Goal: Transaction & Acquisition: Purchase product/service

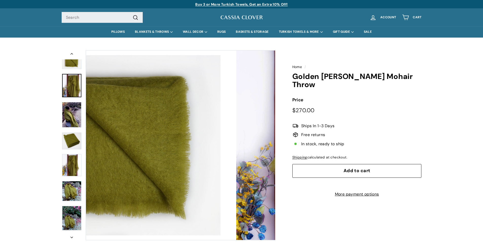
click at [72, 84] on img at bounding box center [71, 85] width 19 height 23
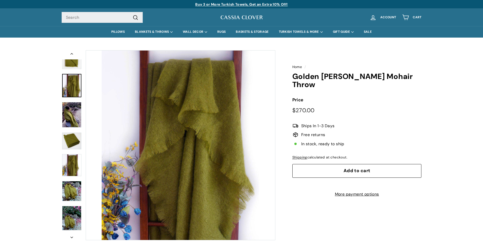
click at [78, 110] on img at bounding box center [71, 115] width 19 height 26
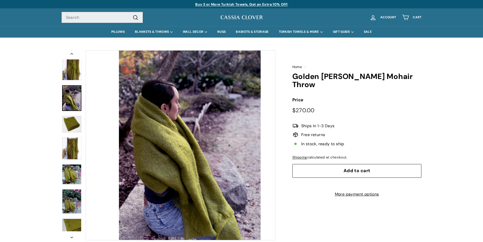
scroll to position [18, 0]
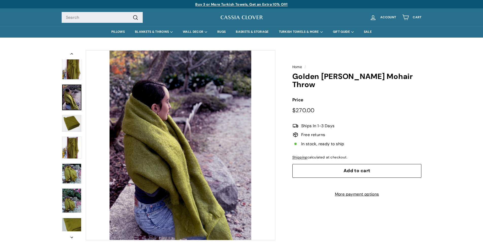
click at [77, 146] on img at bounding box center [71, 148] width 19 height 22
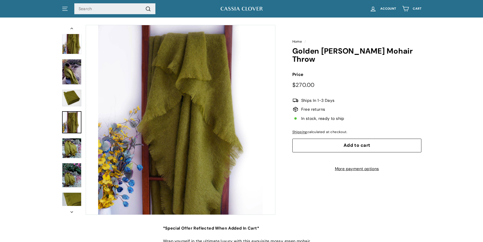
click at [75, 145] on img at bounding box center [71, 148] width 19 height 20
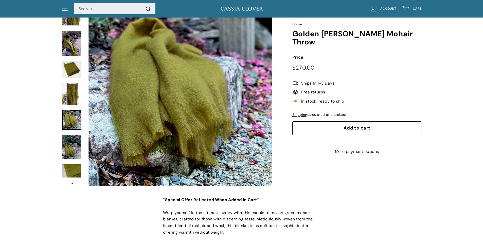
scroll to position [76, 0]
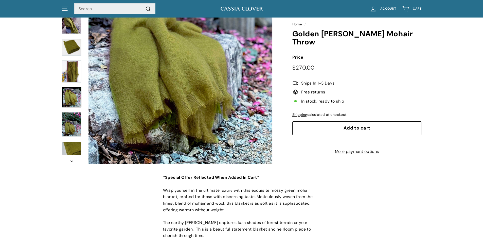
drag, startPoint x: 74, startPoint y: 122, endPoint x: 73, endPoint y: 132, distance: 10.4
click at [73, 121] on img at bounding box center [71, 124] width 19 height 24
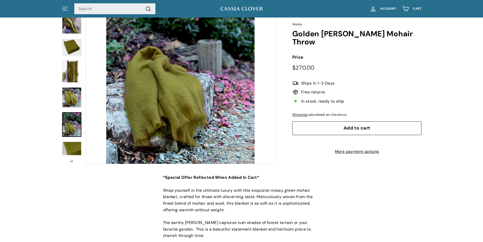
click at [76, 146] on img at bounding box center [71, 153] width 19 height 22
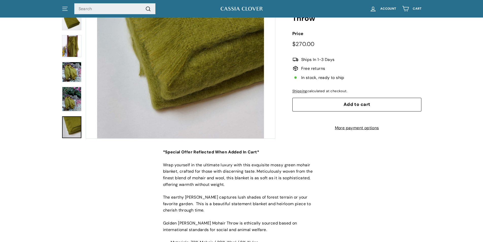
scroll to position [0, 0]
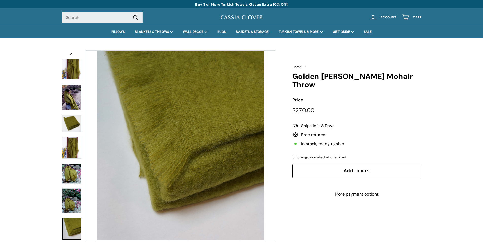
click at [65, 73] on img at bounding box center [71, 67] width 19 height 23
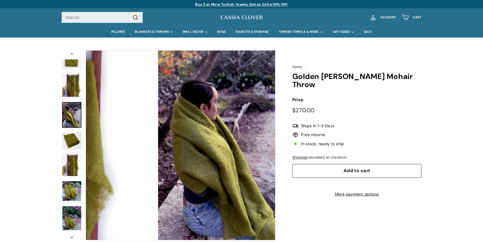
drag, startPoint x: 70, startPoint y: 109, endPoint x: 67, endPoint y: 117, distance: 8.0
click at [70, 110] on img at bounding box center [71, 115] width 19 height 26
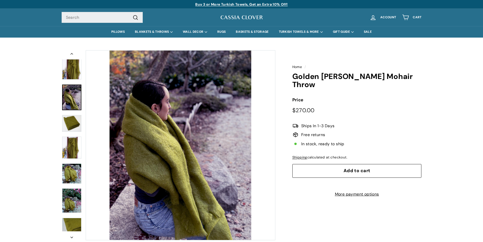
click at [71, 147] on img at bounding box center [71, 148] width 19 height 22
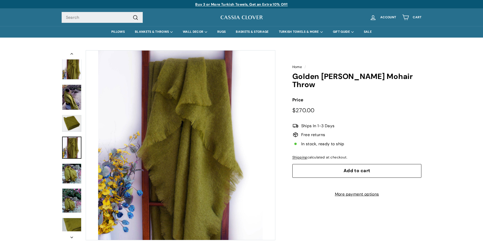
click at [69, 177] on img at bounding box center [71, 173] width 19 height 20
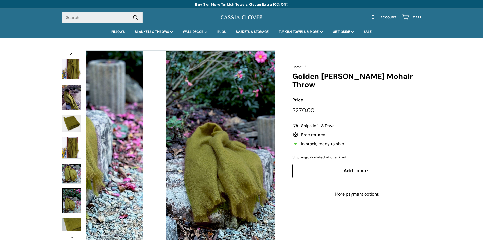
click at [69, 194] on img at bounding box center [71, 200] width 19 height 24
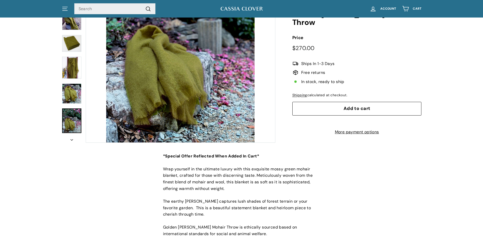
scroll to position [51, 0]
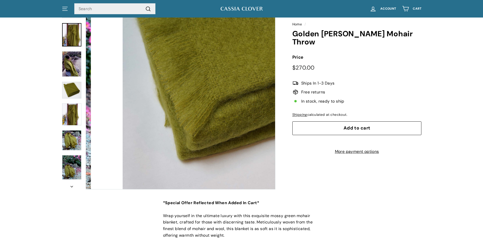
click at [73, 41] on img at bounding box center [71, 34] width 19 height 23
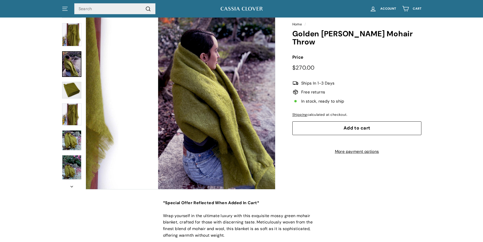
click at [73, 57] on img at bounding box center [71, 64] width 19 height 26
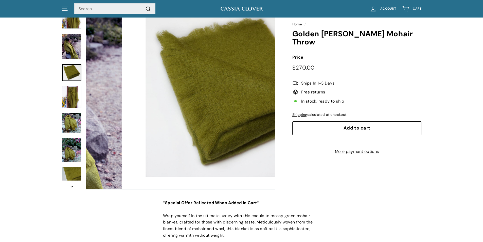
click at [74, 66] on img at bounding box center [71, 72] width 19 height 17
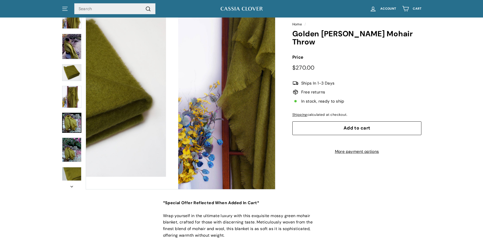
click at [77, 119] on img at bounding box center [71, 123] width 19 height 20
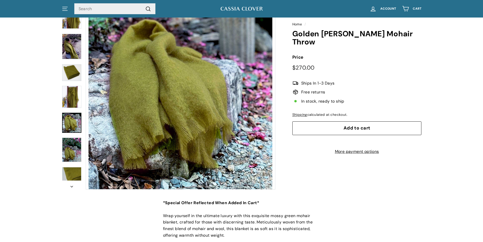
click at [79, 151] on img at bounding box center [71, 150] width 19 height 24
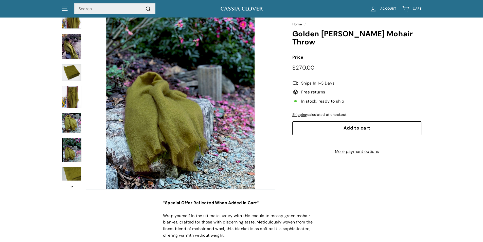
click at [74, 176] on img at bounding box center [71, 178] width 19 height 22
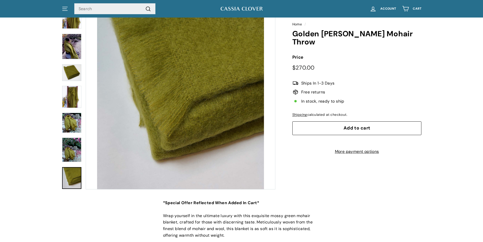
drag, startPoint x: 73, startPoint y: 150, endPoint x: 72, endPoint y: 126, distance: 24.6
click at [72, 148] on img at bounding box center [71, 150] width 19 height 24
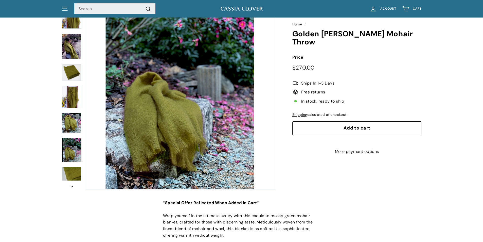
click at [71, 124] on img at bounding box center [71, 123] width 19 height 20
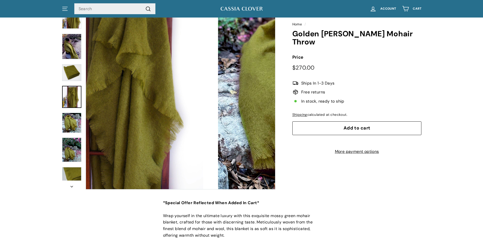
drag, startPoint x: 67, startPoint y: 95, endPoint x: 67, endPoint y: 73, distance: 22.6
click at [67, 95] on img at bounding box center [71, 97] width 19 height 22
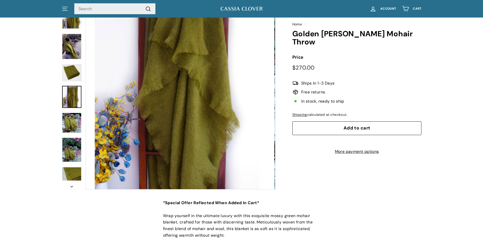
click at [67, 72] on img at bounding box center [71, 72] width 19 height 17
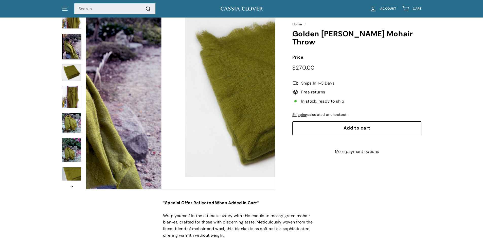
click at [67, 56] on img at bounding box center [71, 47] width 19 height 26
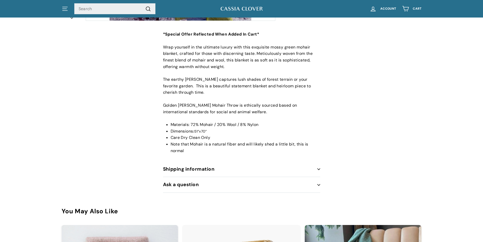
scroll to position [228, 0]
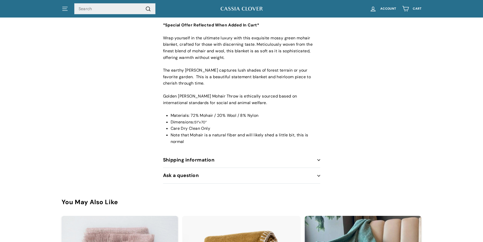
click at [261, 159] on button "Shipping information" at bounding box center [241, 159] width 157 height 15
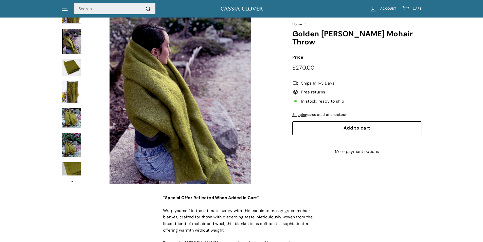
scroll to position [0, 0]
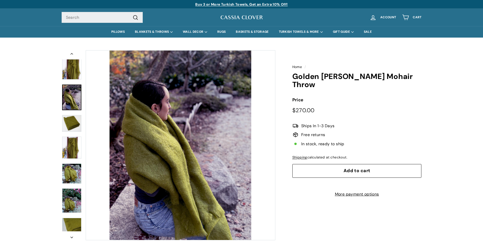
click at [355, 167] on span "Add to cart" at bounding box center [357, 170] width 27 height 6
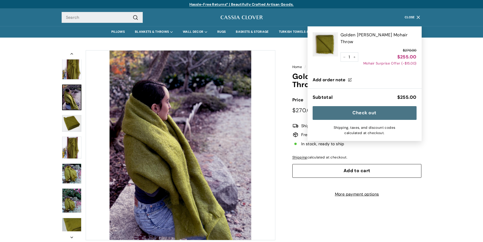
click at [378, 107] on button "Check out" at bounding box center [365, 113] width 104 height 14
